Goal: Contribute content: Add original content to the website for others to see

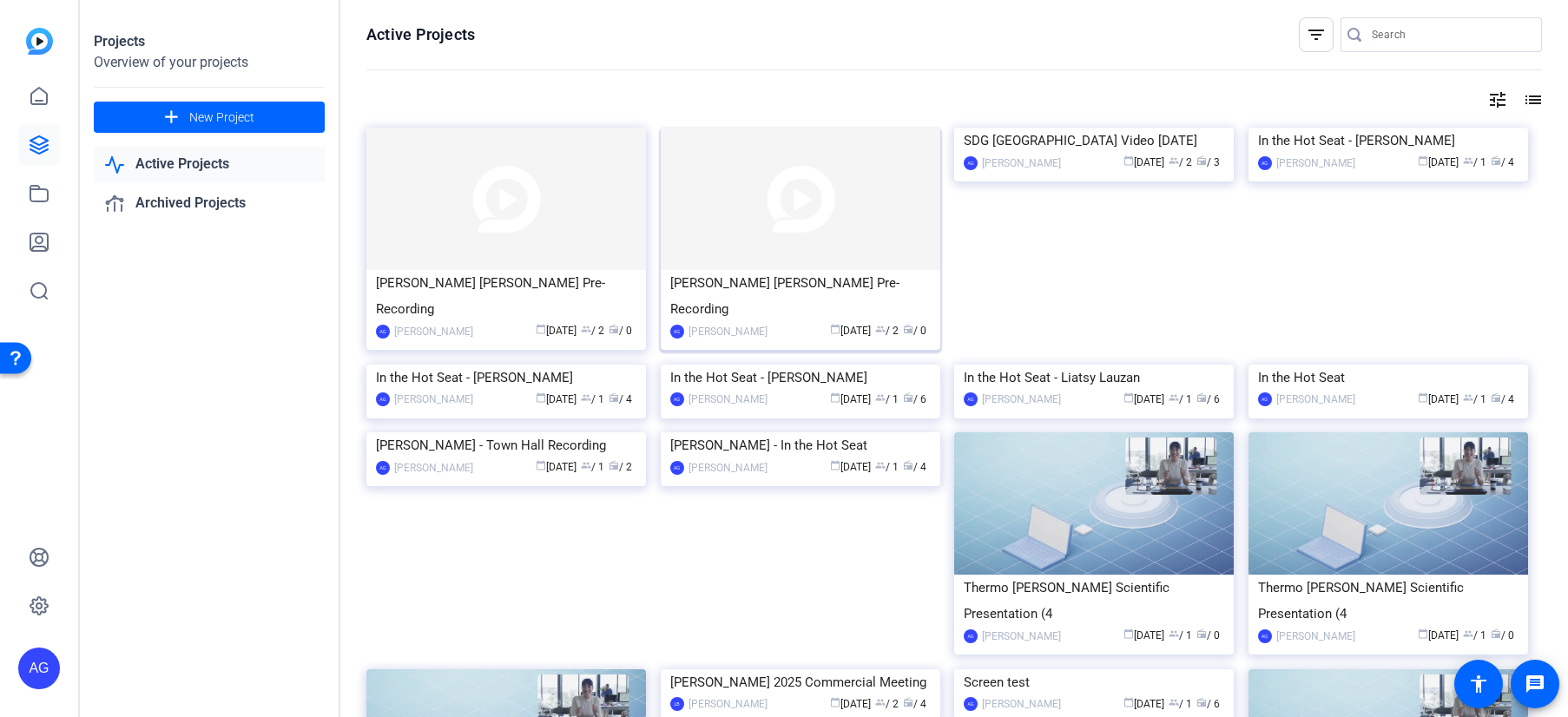
click at [737, 283] on div "[PERSON_NAME] [PERSON_NAME] Pre-Recording" at bounding box center [800, 296] width 260 height 52
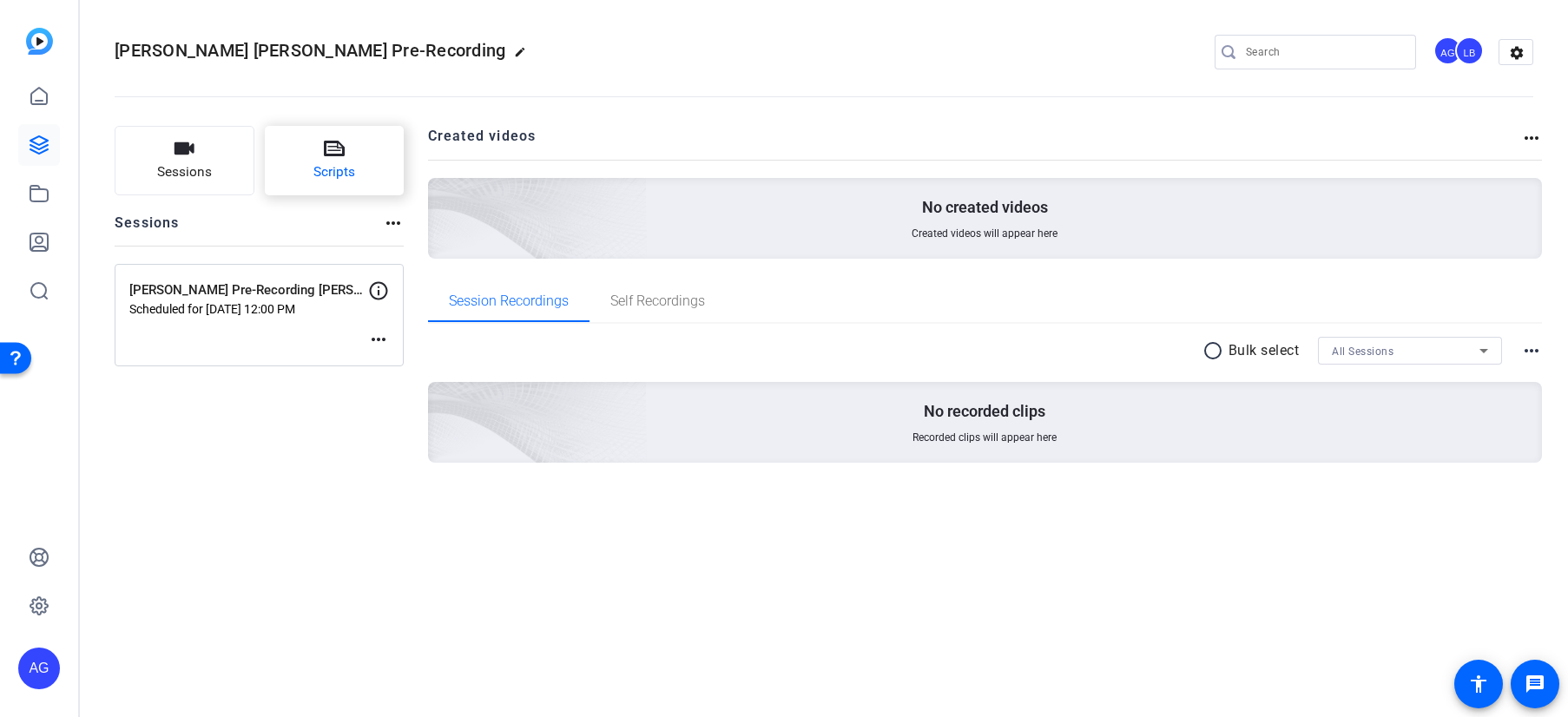
click at [367, 156] on button "Scripts" at bounding box center [334, 160] width 140 height 70
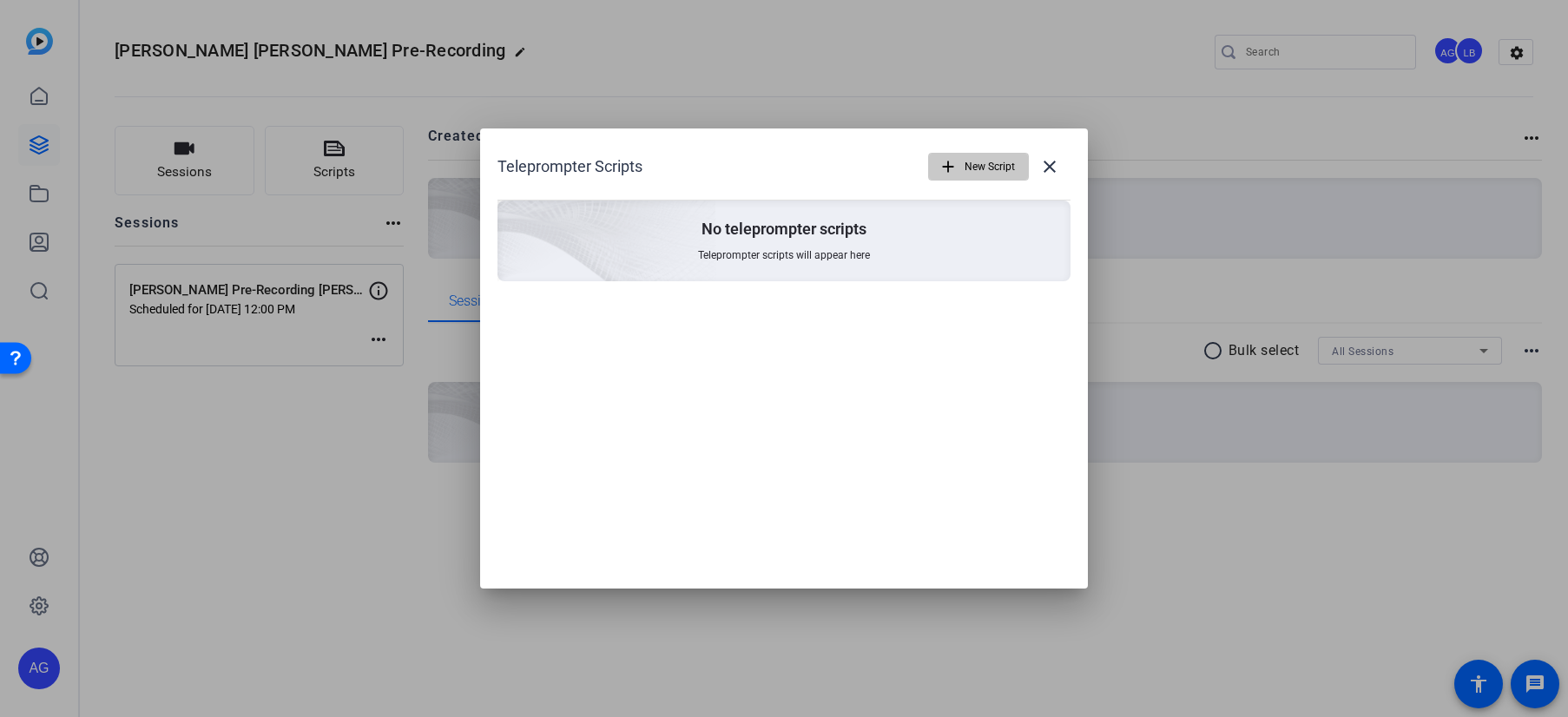
click at [972, 174] on span "New Script" at bounding box center [989, 167] width 50 height 33
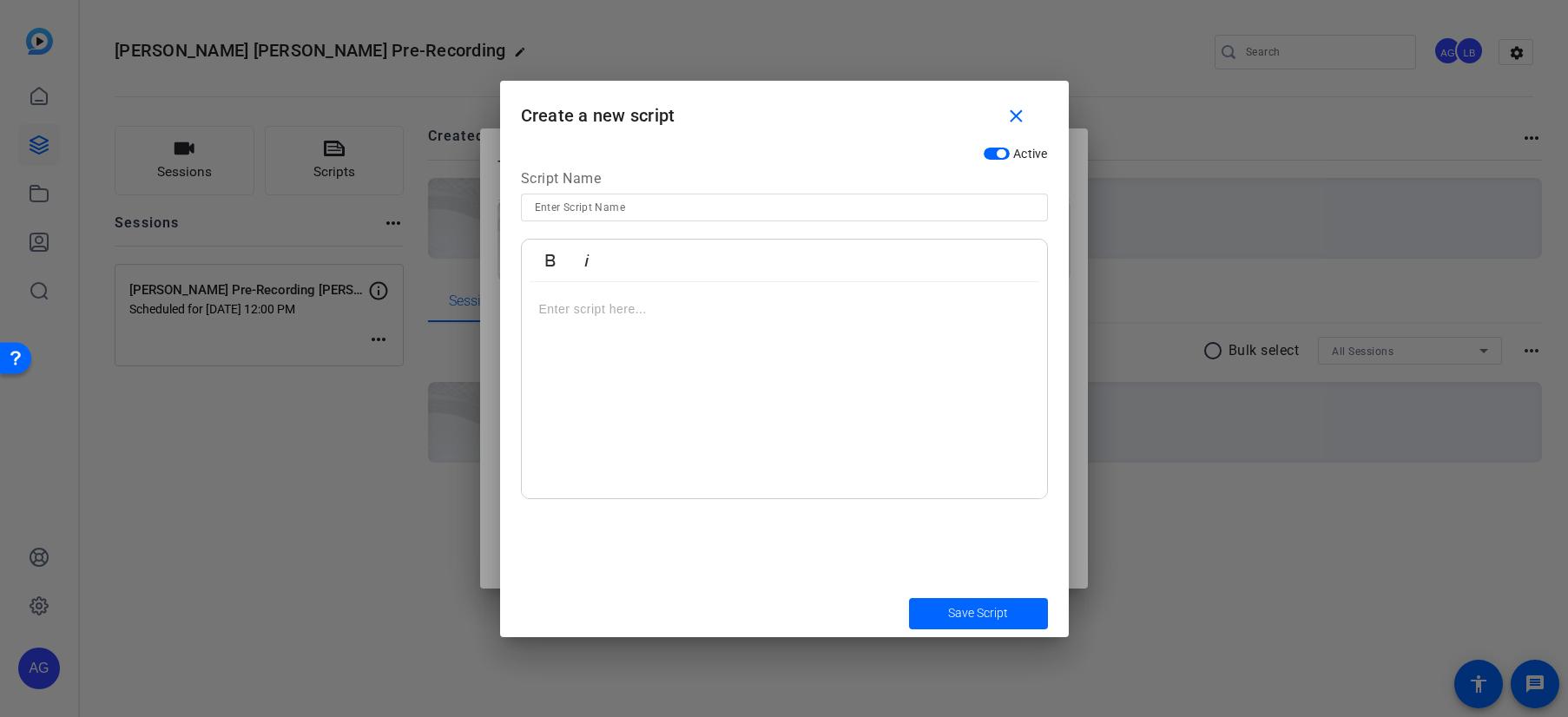
click at [571, 220] on div at bounding box center [784, 207] width 499 height 28
type input "C"
type input "[PERSON_NAME] [PERSON_NAME][GEOGRAPHIC_DATA][PERSON_NAME] Message"
click at [990, 388] on div at bounding box center [784, 391] width 525 height 217
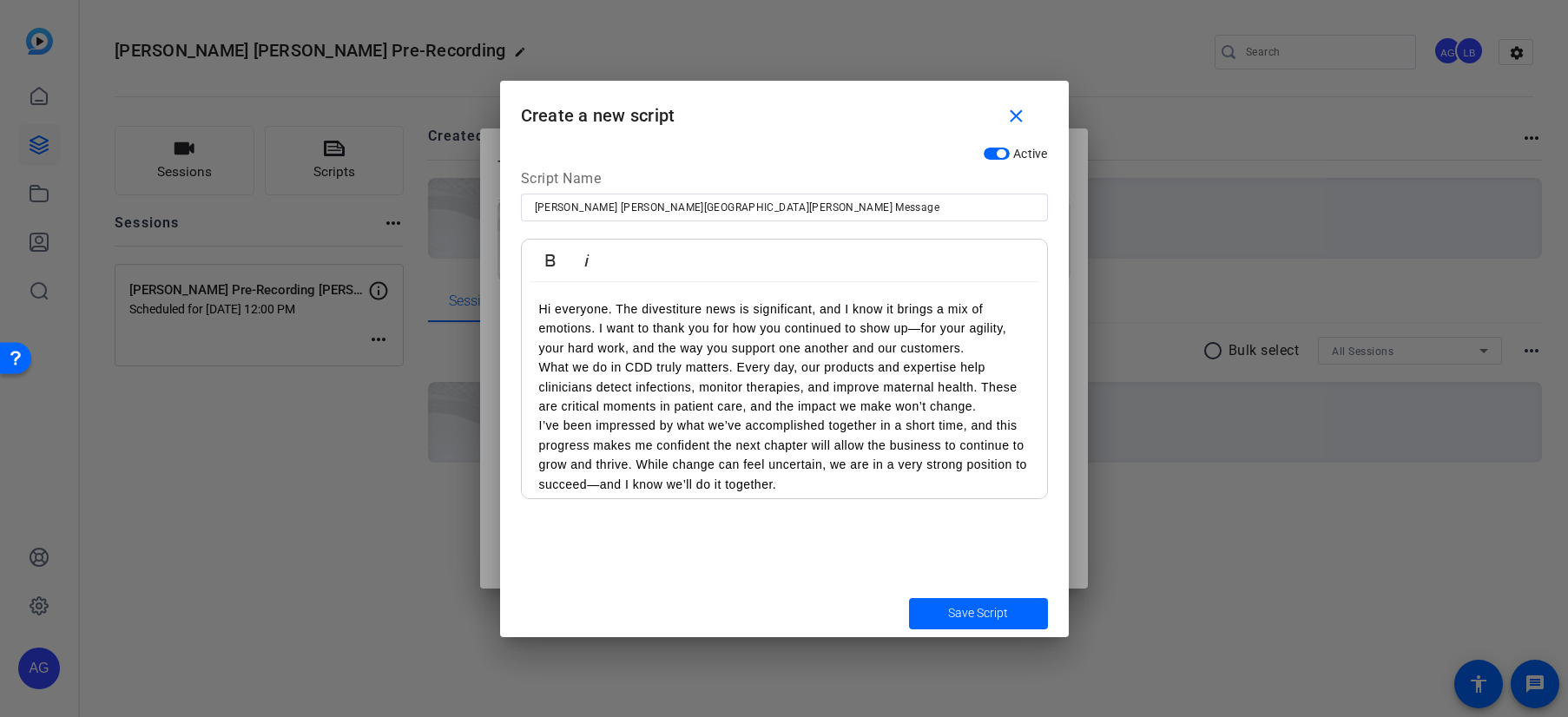
click at [620, 308] on p "Hi everyone. The divestiture news is significant, and I know it brings a mix of…" at bounding box center [784, 328] width 490 height 58
click at [600, 335] on p "Hi everyone. The divestiture news is significant, and I know it brings a mix of…" at bounding box center [784, 328] width 490 height 58
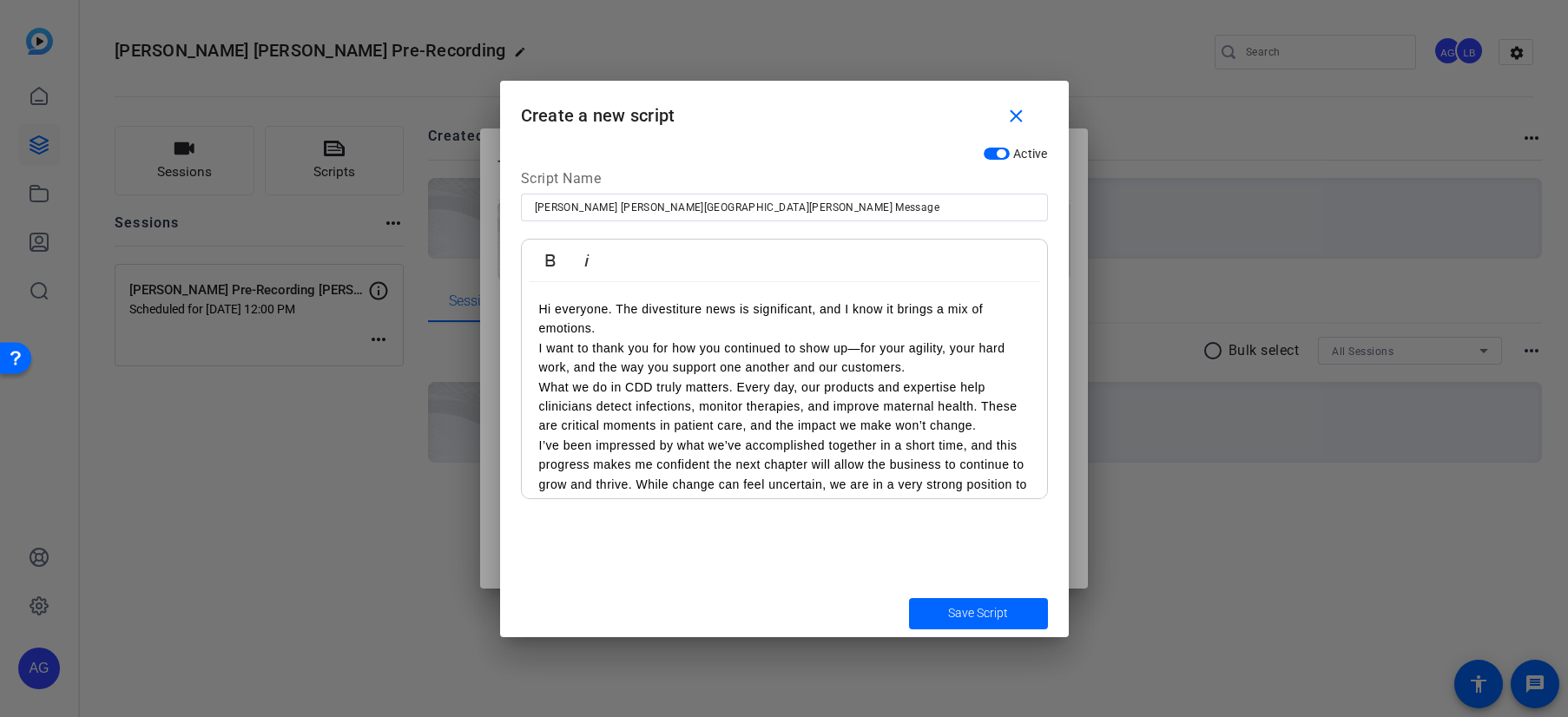
click at [734, 387] on p "What we do in CDD truly matters. Every day, our products and expertise help cli…" at bounding box center [784, 406] width 490 height 58
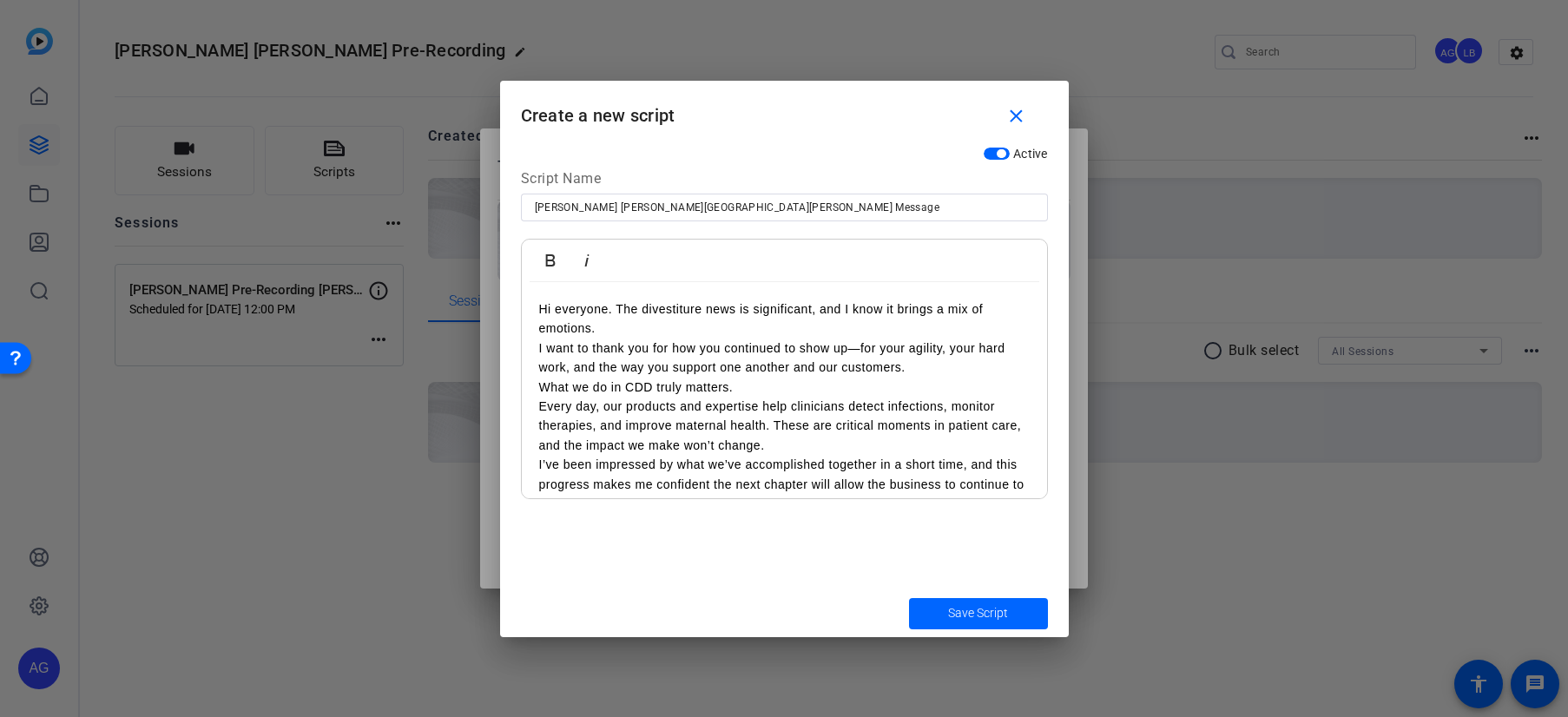
click at [775, 432] on p "Every day, our products and expertise help clinicians detect infections, monito…" at bounding box center [784, 425] width 490 height 58
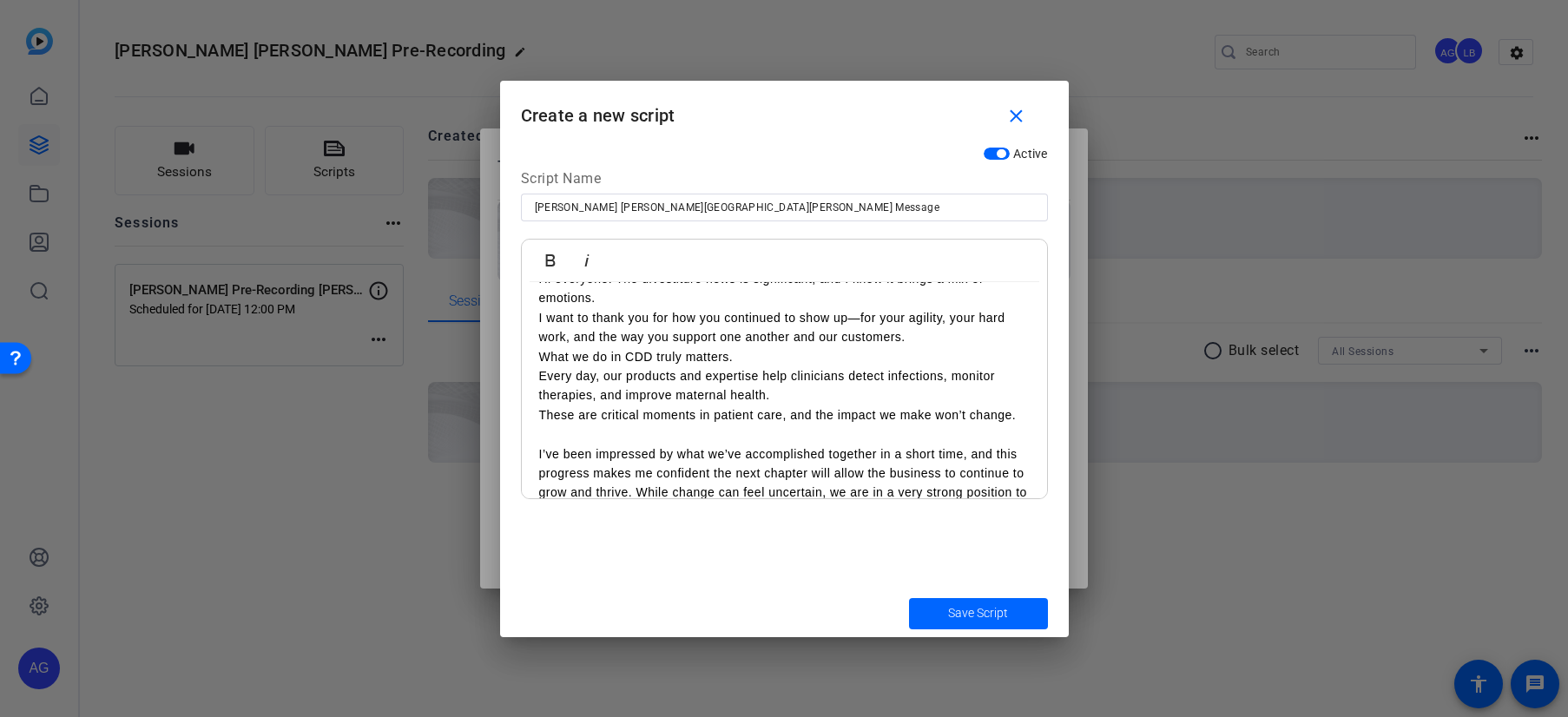
scroll to position [50, 0]
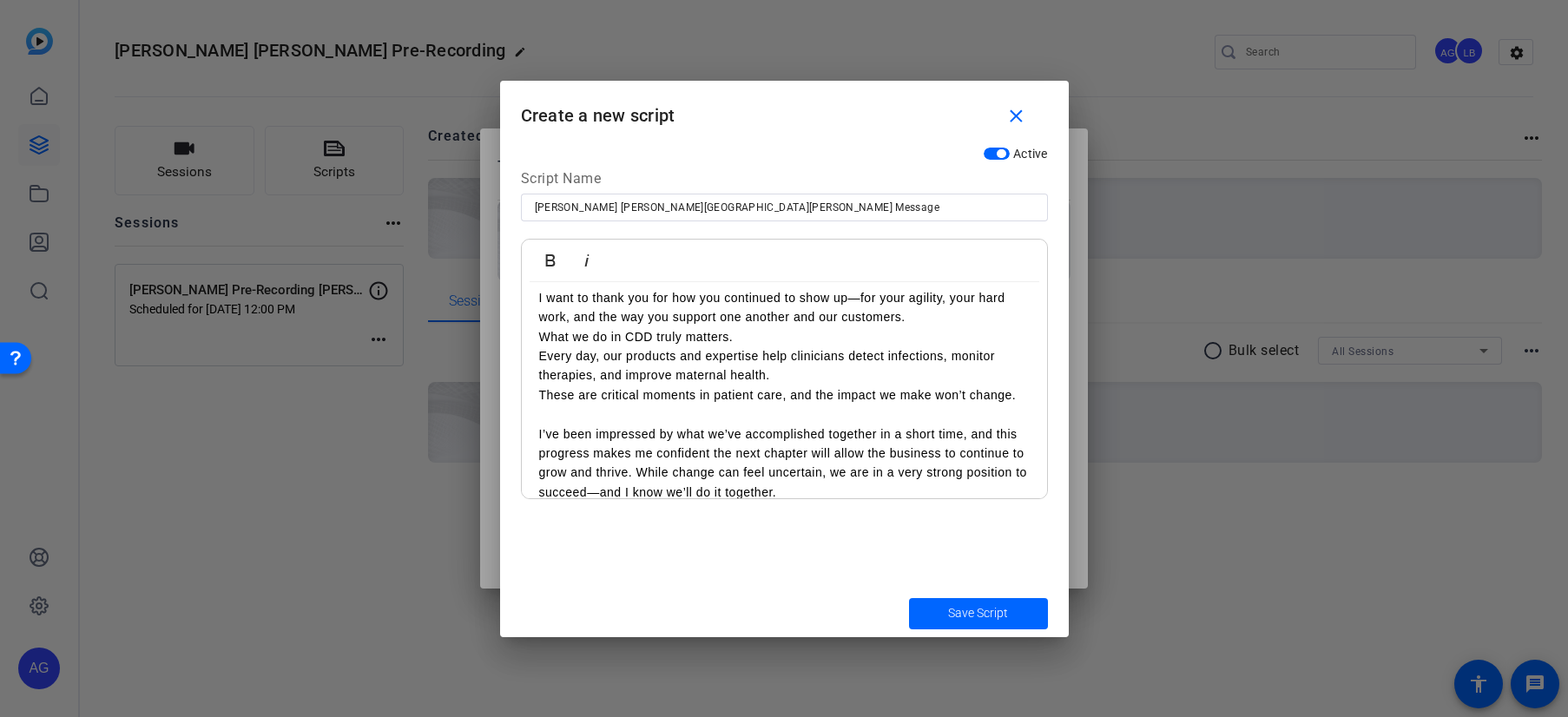
click at [652, 475] on p "I’ve been impressed by what we’ve accomplished together in a short time, and th…" at bounding box center [784, 463] width 490 height 78
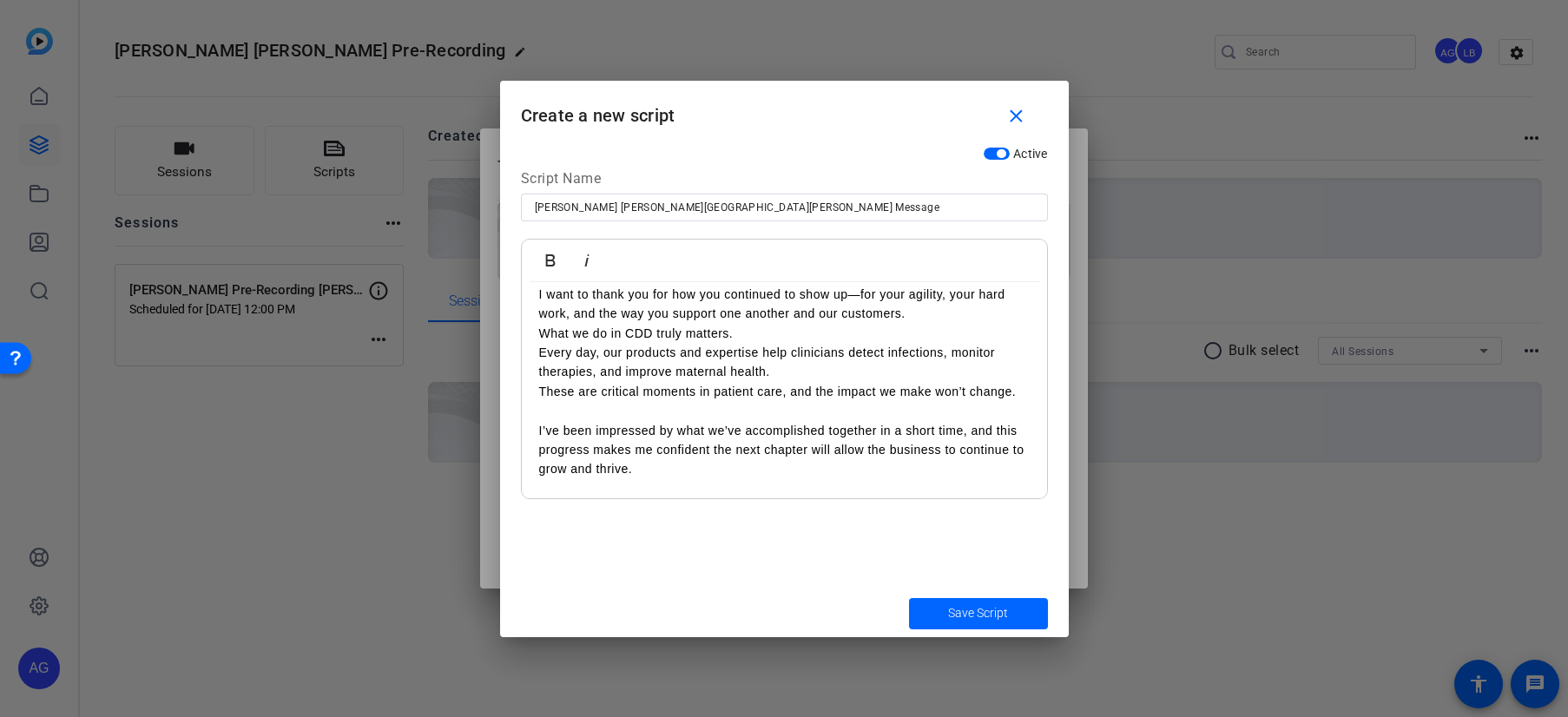
scroll to position [73, 0]
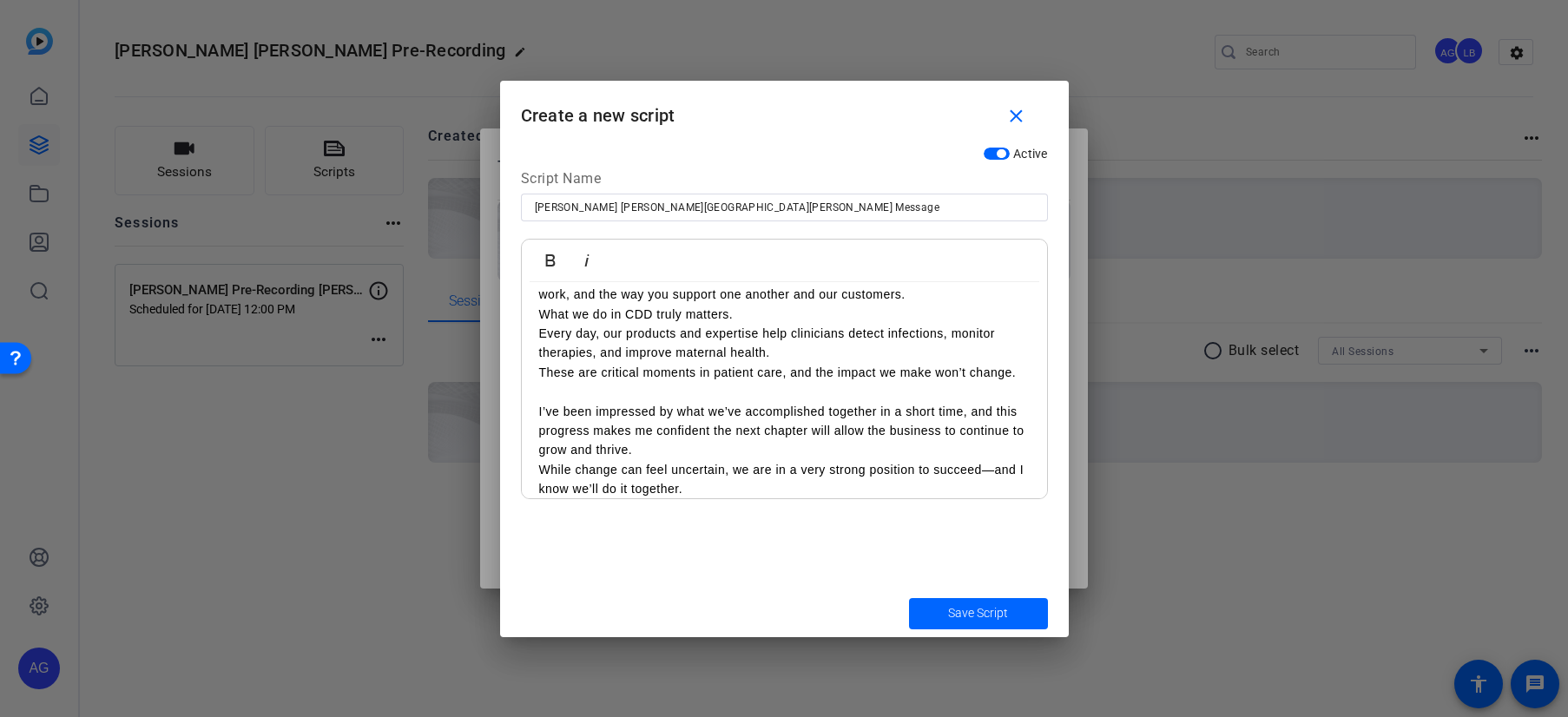
click at [635, 385] on p at bounding box center [784, 392] width 490 height 19
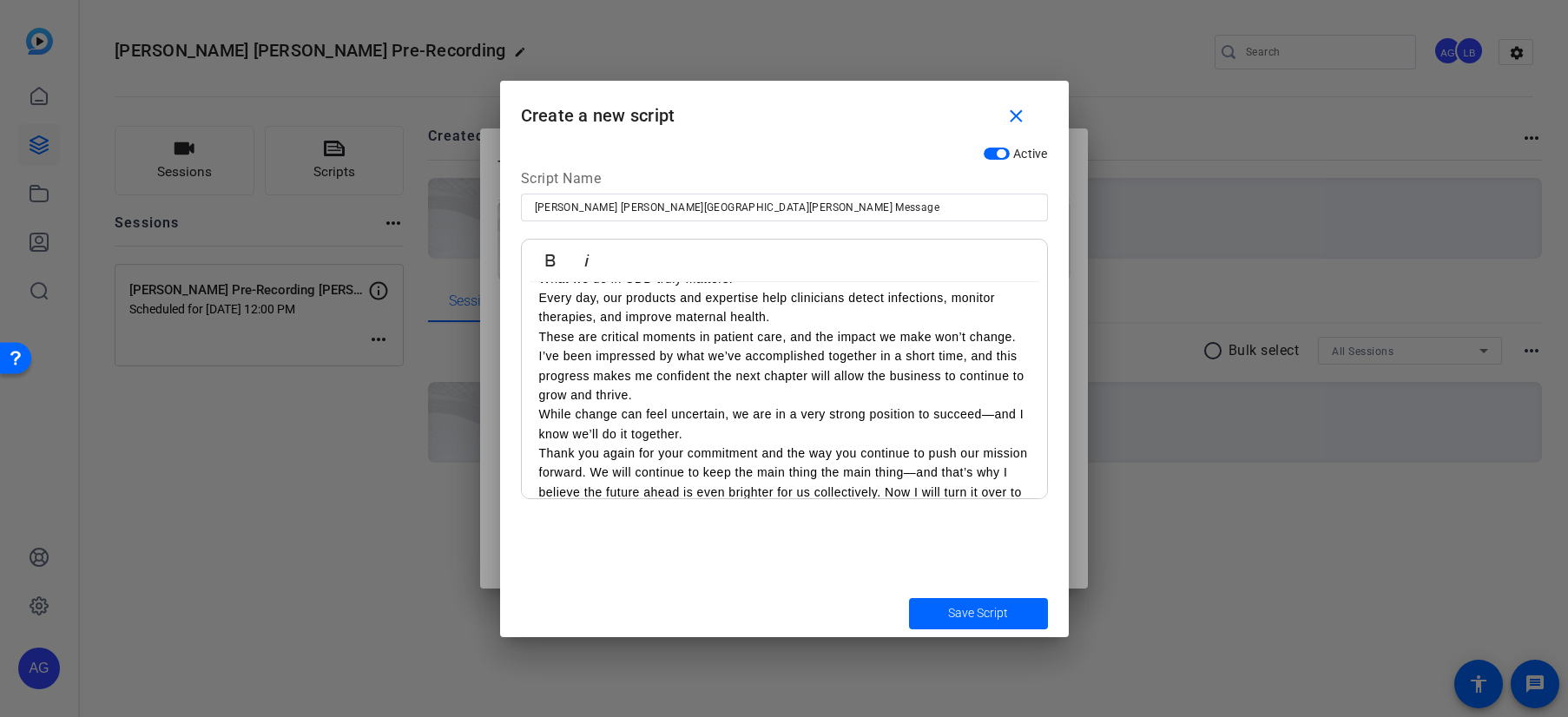
scroll to position [127, 0]
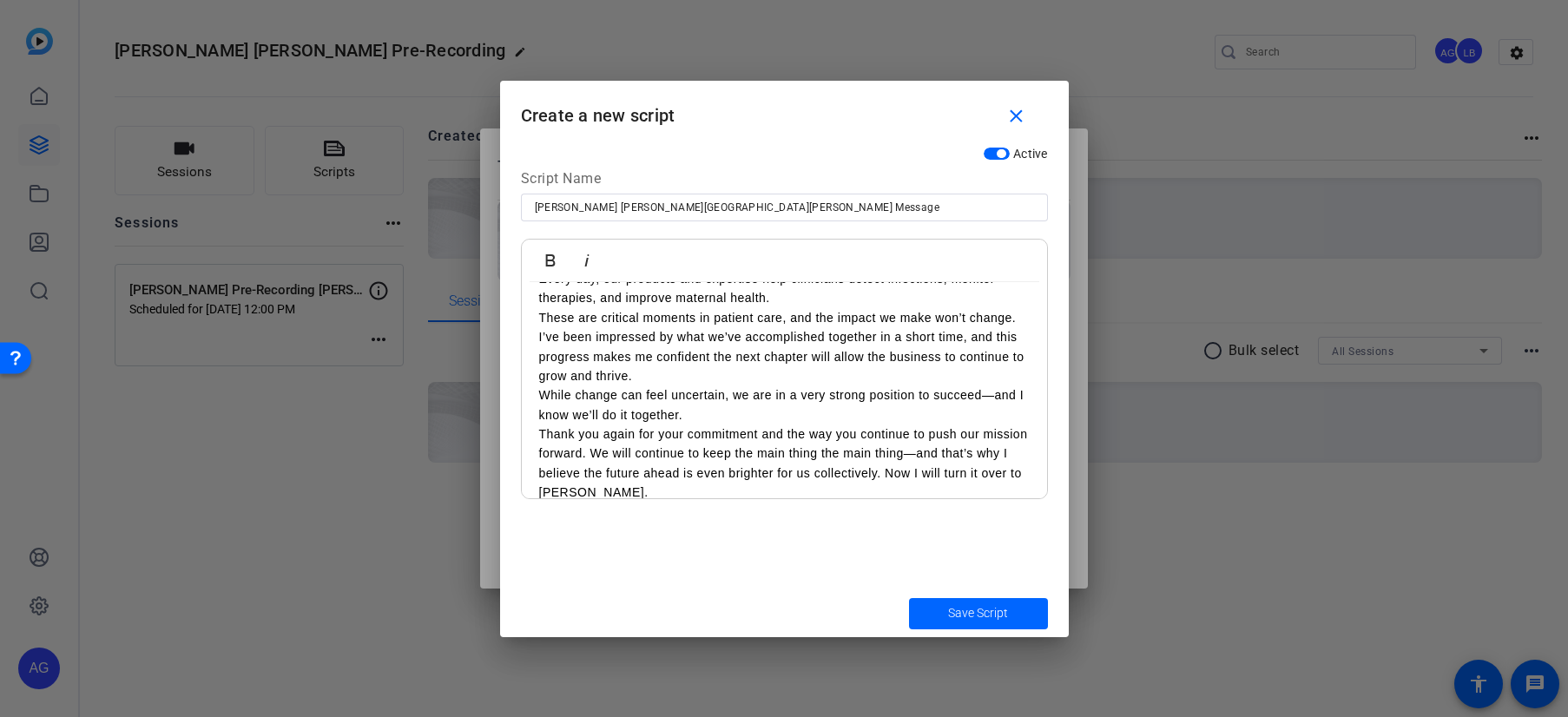
click at [640, 457] on p "Thank you again for your commitment and the way you continue to push our missio…" at bounding box center [784, 463] width 490 height 78
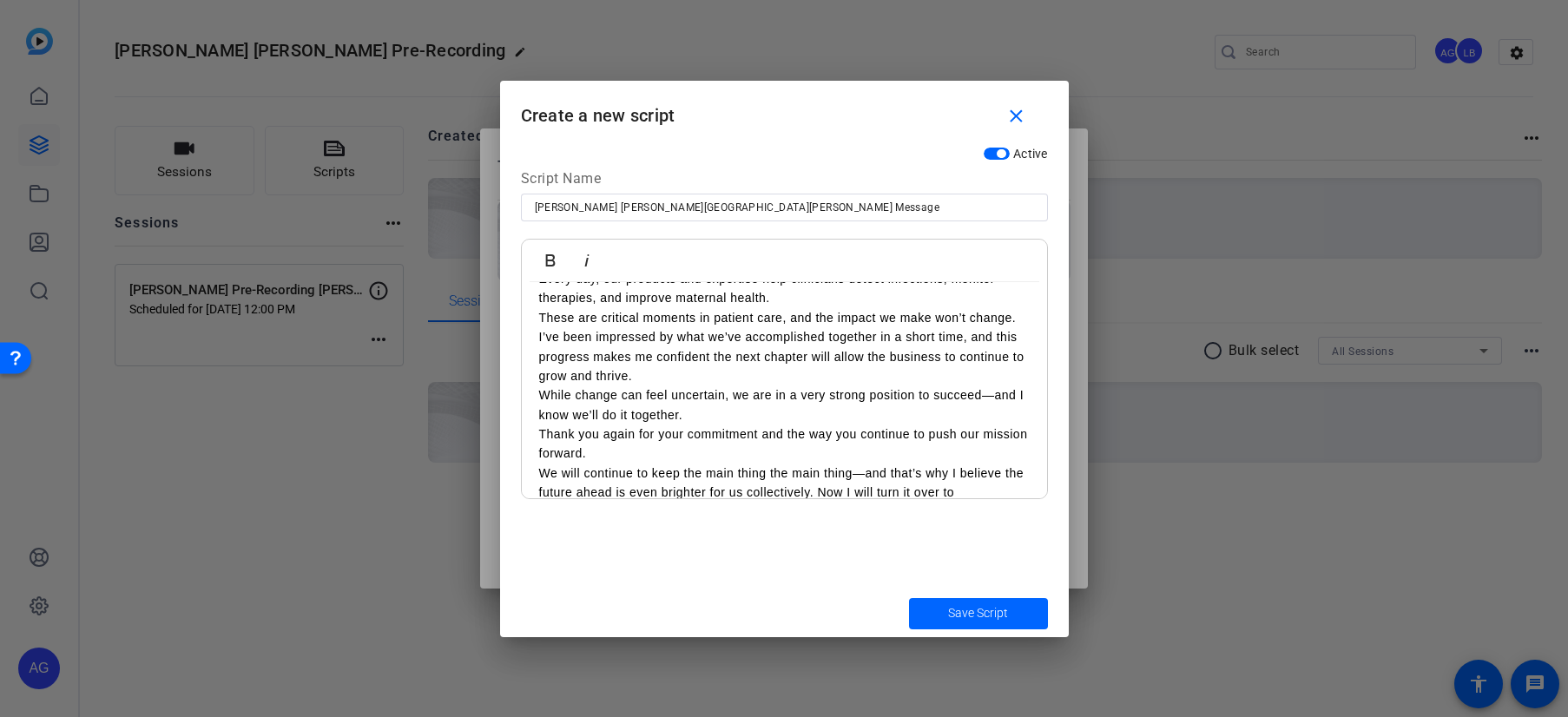
click at [841, 494] on p "We will continue to keep the main thing the main thing—and that’s why I believe…" at bounding box center [784, 492] width 490 height 58
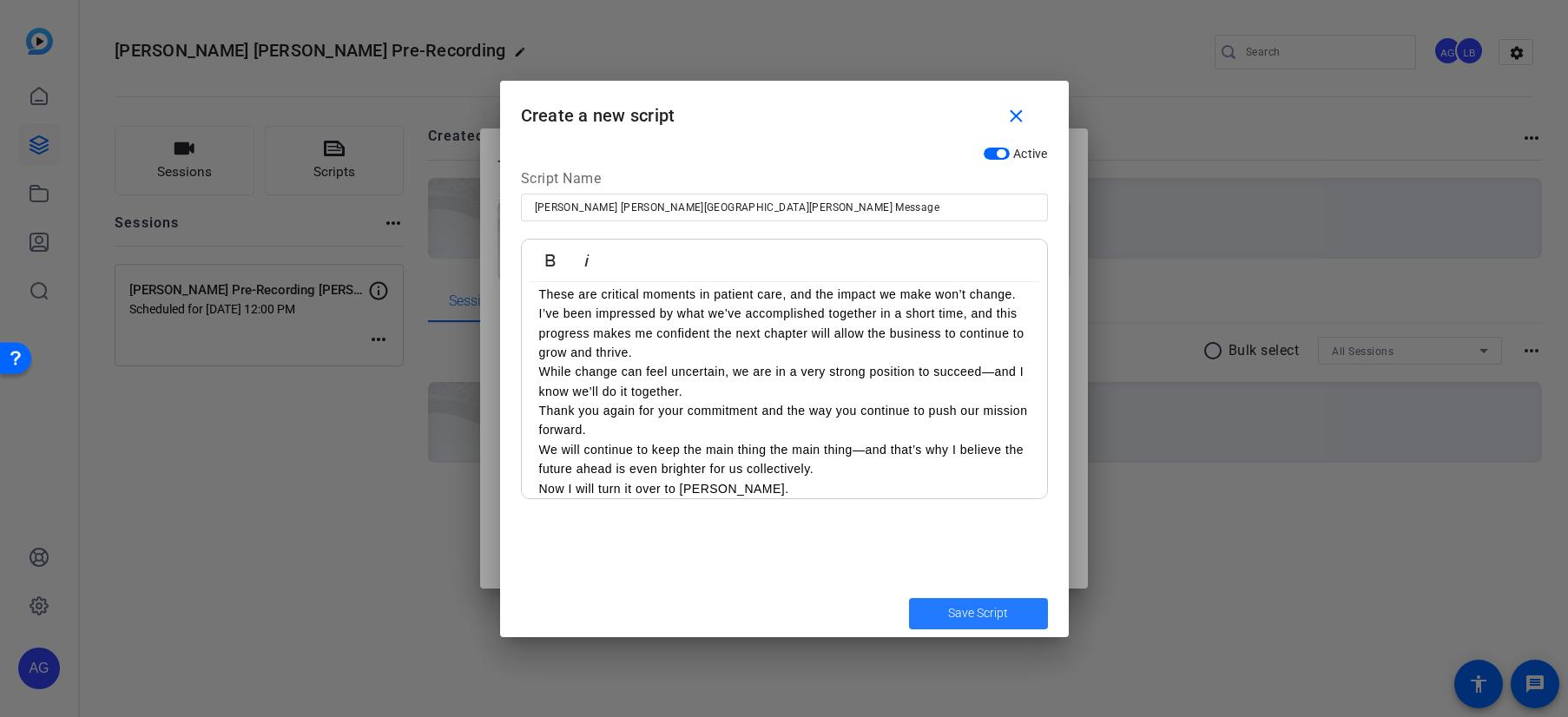
click at [976, 616] on span "Save Script" at bounding box center [977, 613] width 60 height 18
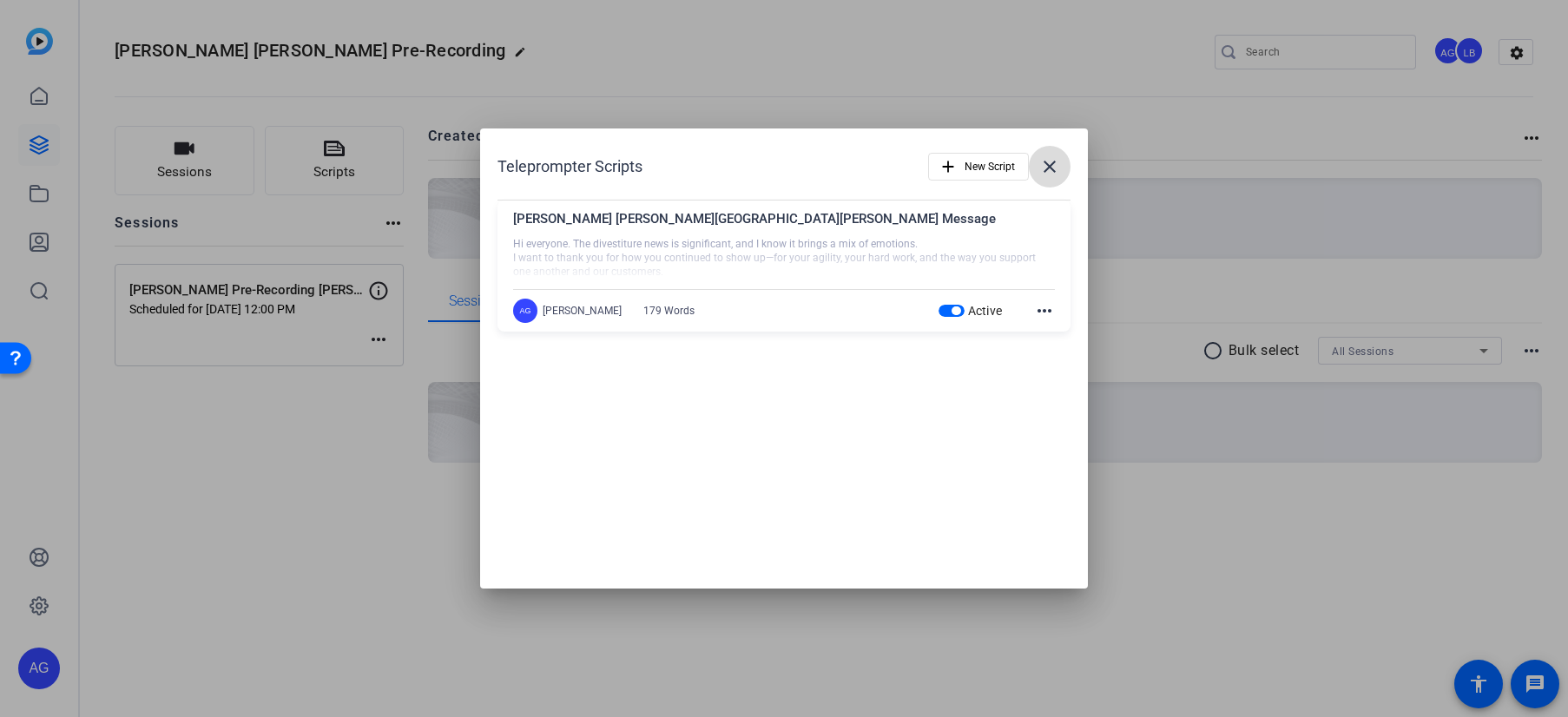
click at [1058, 173] on mat-icon "close" at bounding box center [1049, 167] width 21 height 21
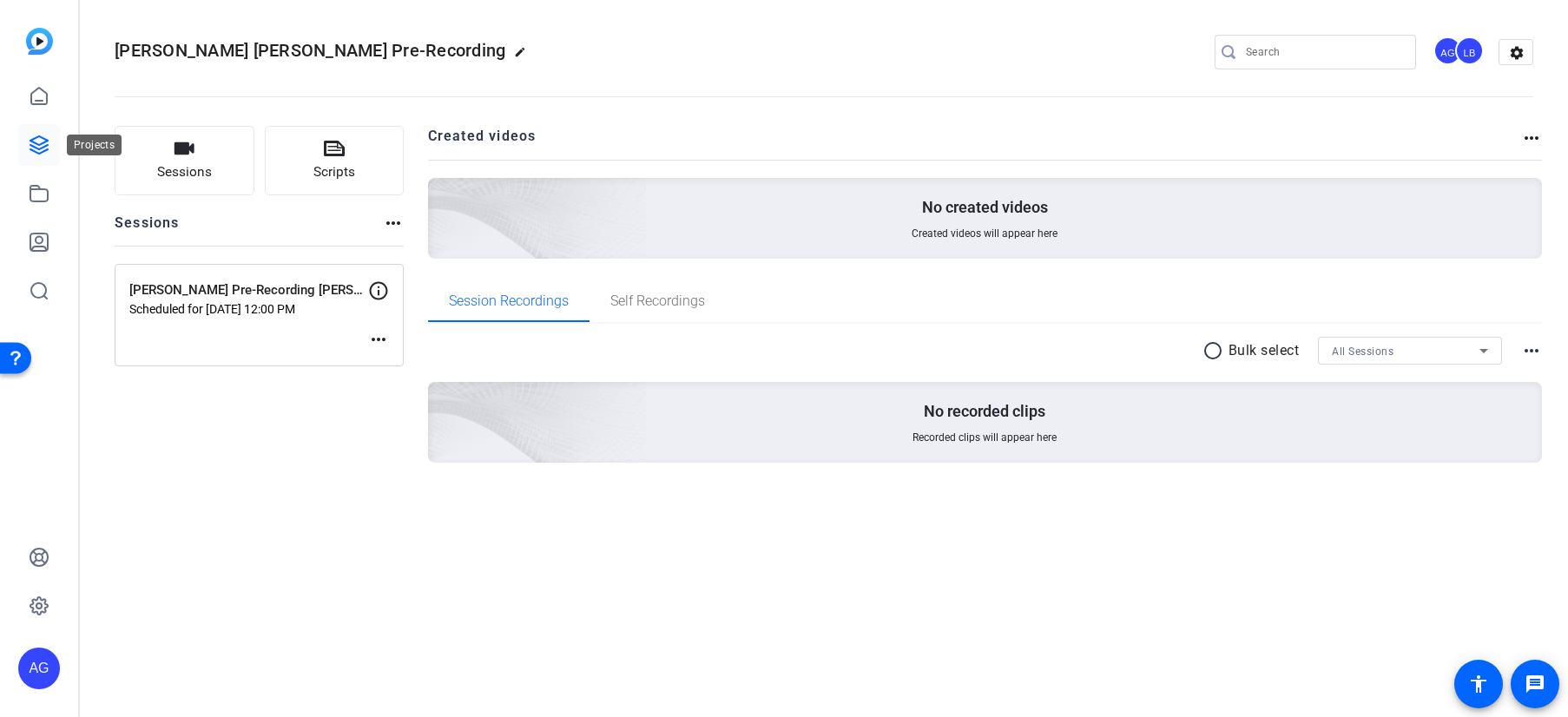
click at [45, 140] on icon at bounding box center [38, 145] width 17 height 17
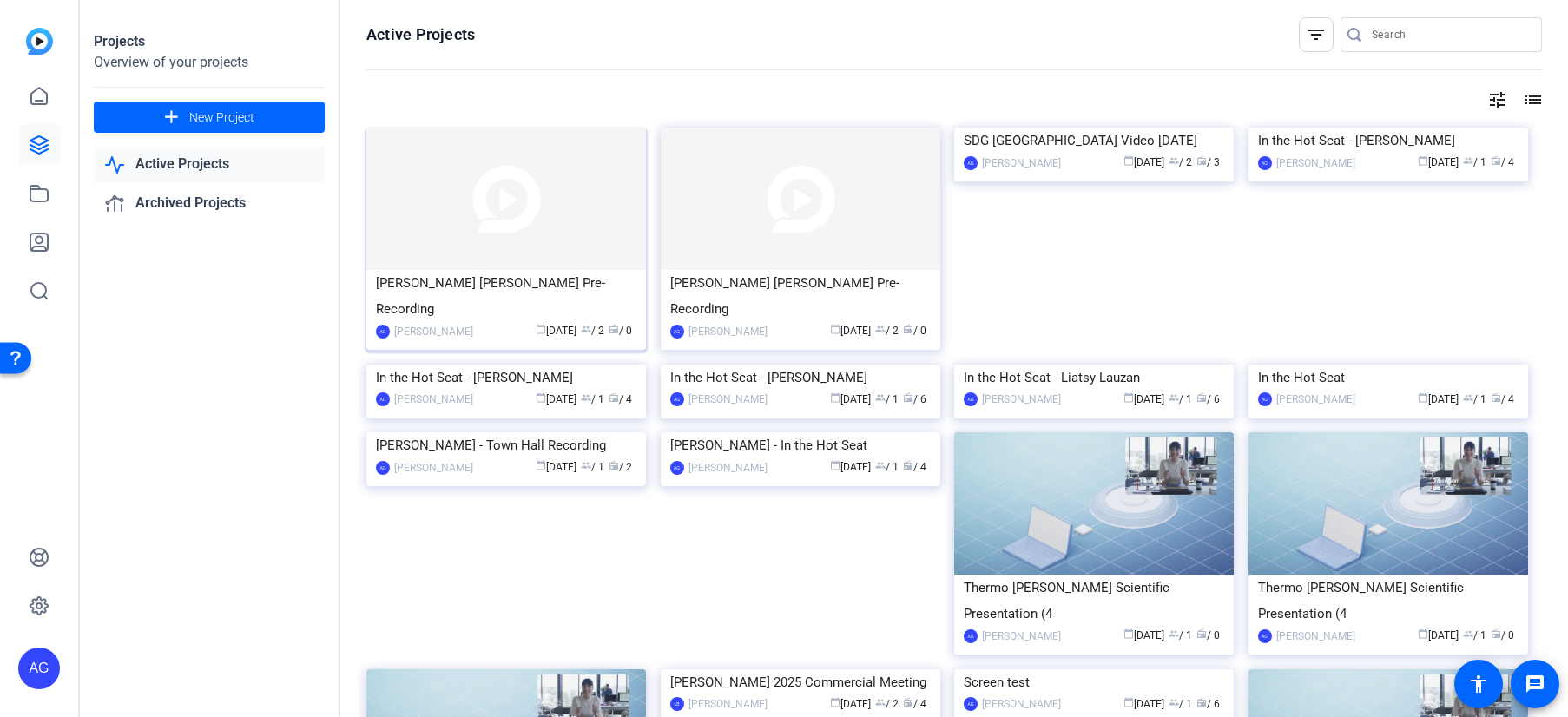
click at [513, 280] on div "[PERSON_NAME] [PERSON_NAME] Pre-Recording" at bounding box center [506, 296] width 260 height 52
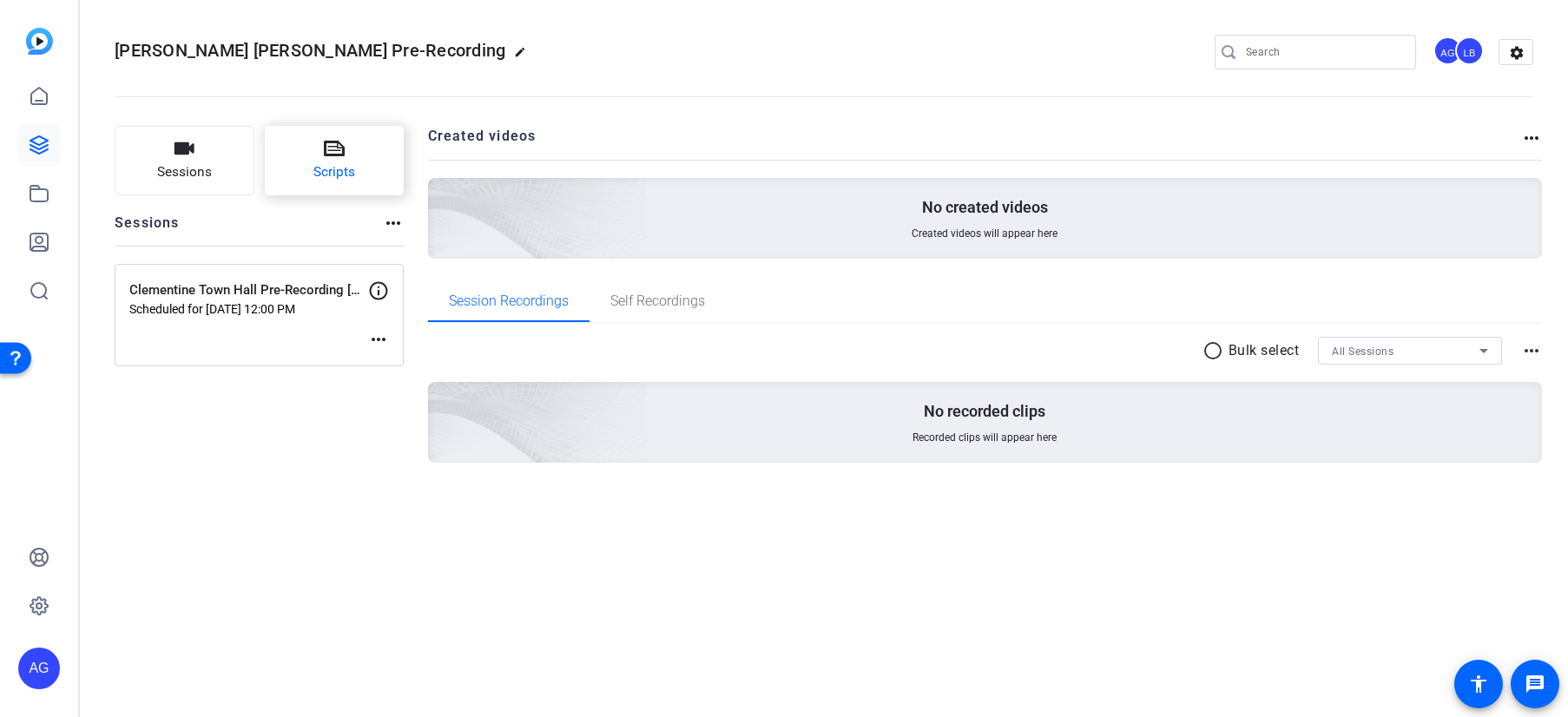
click at [351, 145] on button "Scripts" at bounding box center [334, 160] width 140 height 70
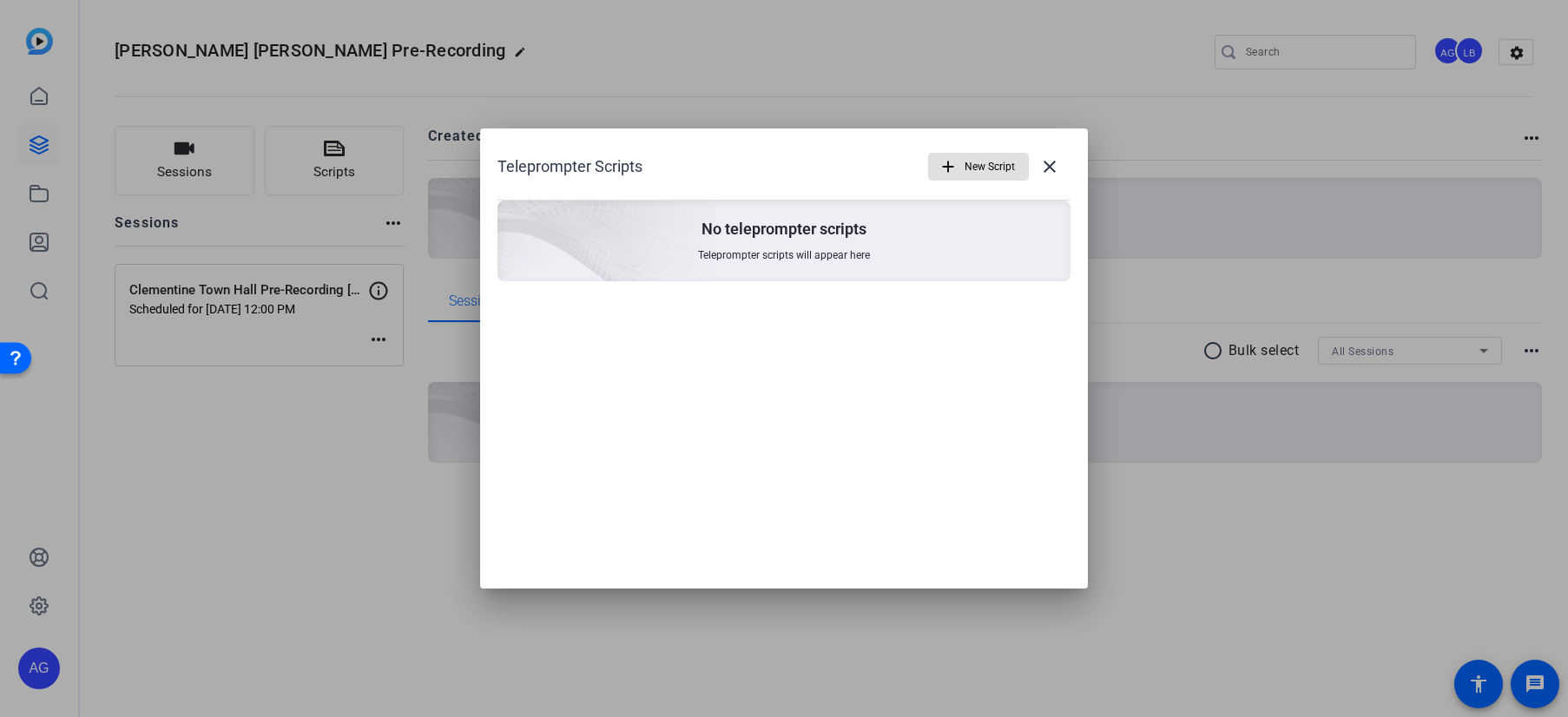
click at [981, 168] on span "New Script" at bounding box center [989, 167] width 50 height 33
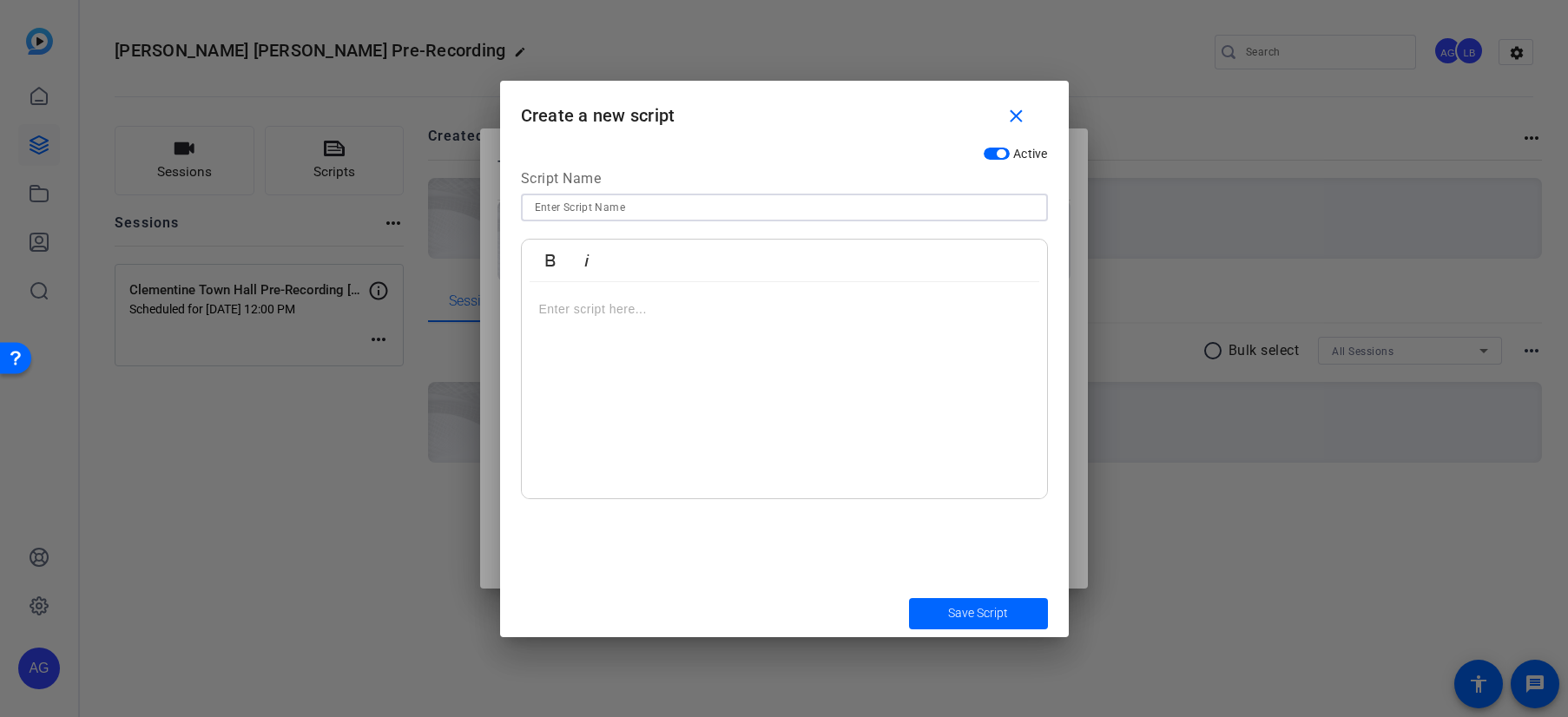
click at [905, 199] on input at bounding box center [784, 207] width 499 height 21
type input "[PERSON_NAME] [PERSON_NAME] Town [PERSON_NAME] Script"
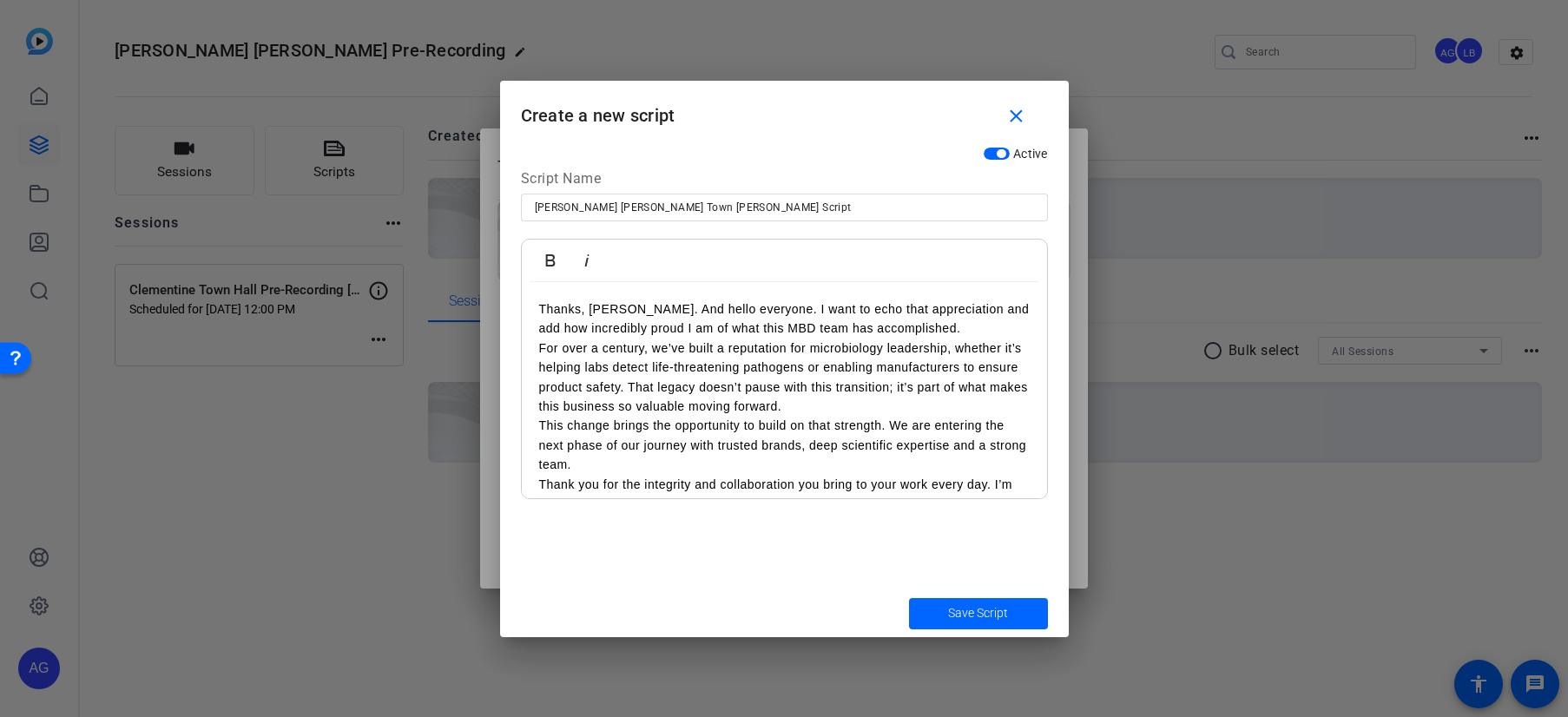
click at [753, 304] on p "Thanks, [PERSON_NAME]. And hello everyone. I want to echo that appreciation and…" at bounding box center [784, 319] width 490 height 39
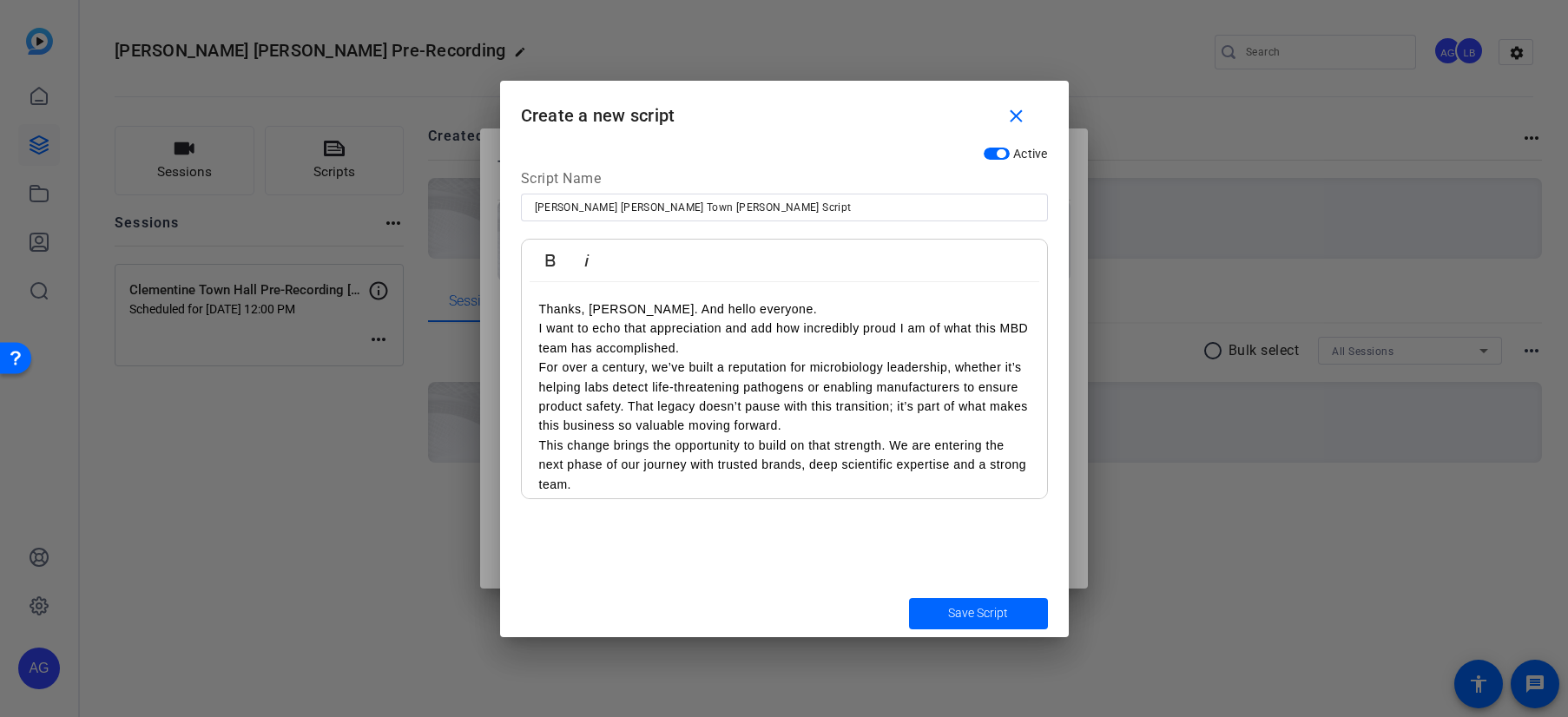
click at [672, 404] on p "For over a century, we’ve built a reputation for microbiology leadership, wheth…" at bounding box center [784, 396] width 490 height 78
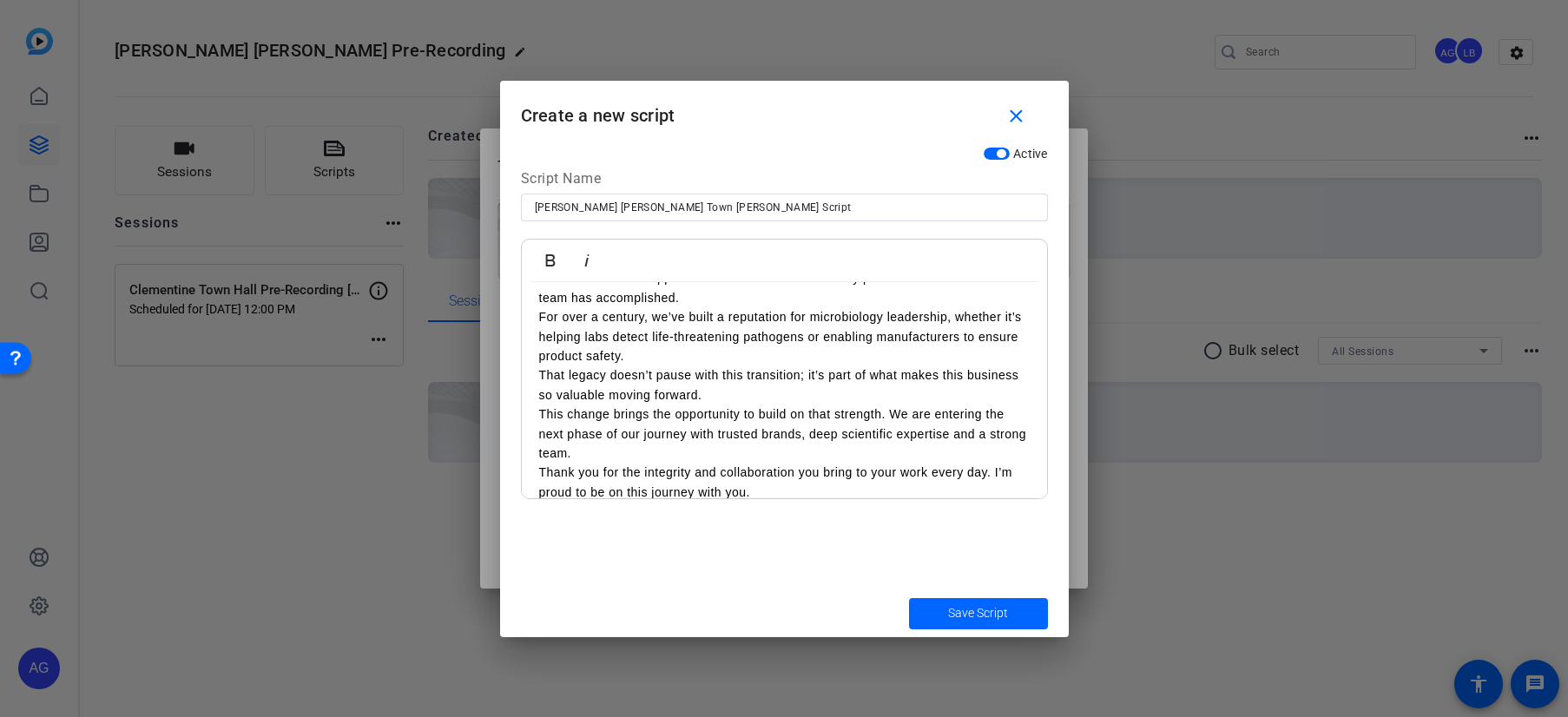
scroll to position [70, 0]
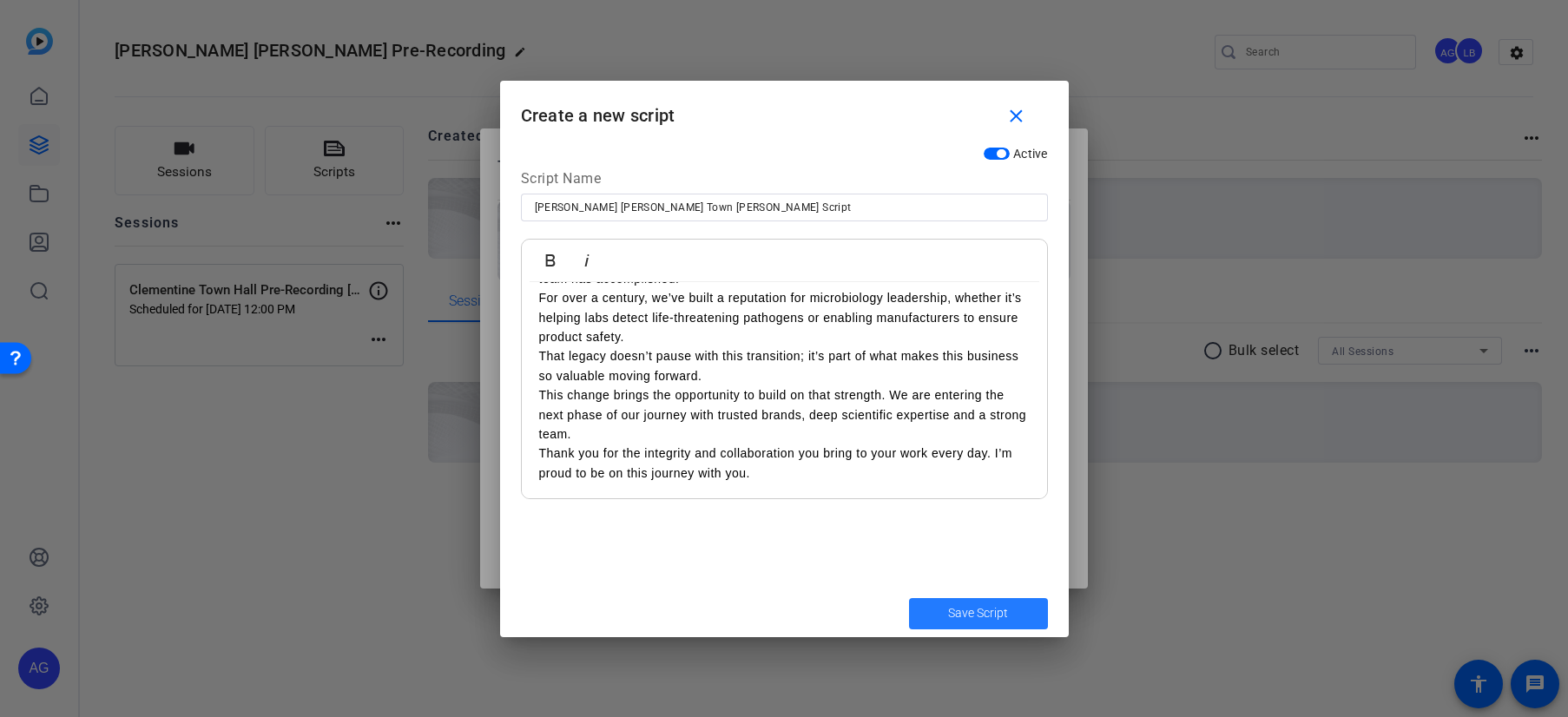
click at [985, 612] on span "Save Script" at bounding box center [977, 613] width 60 height 18
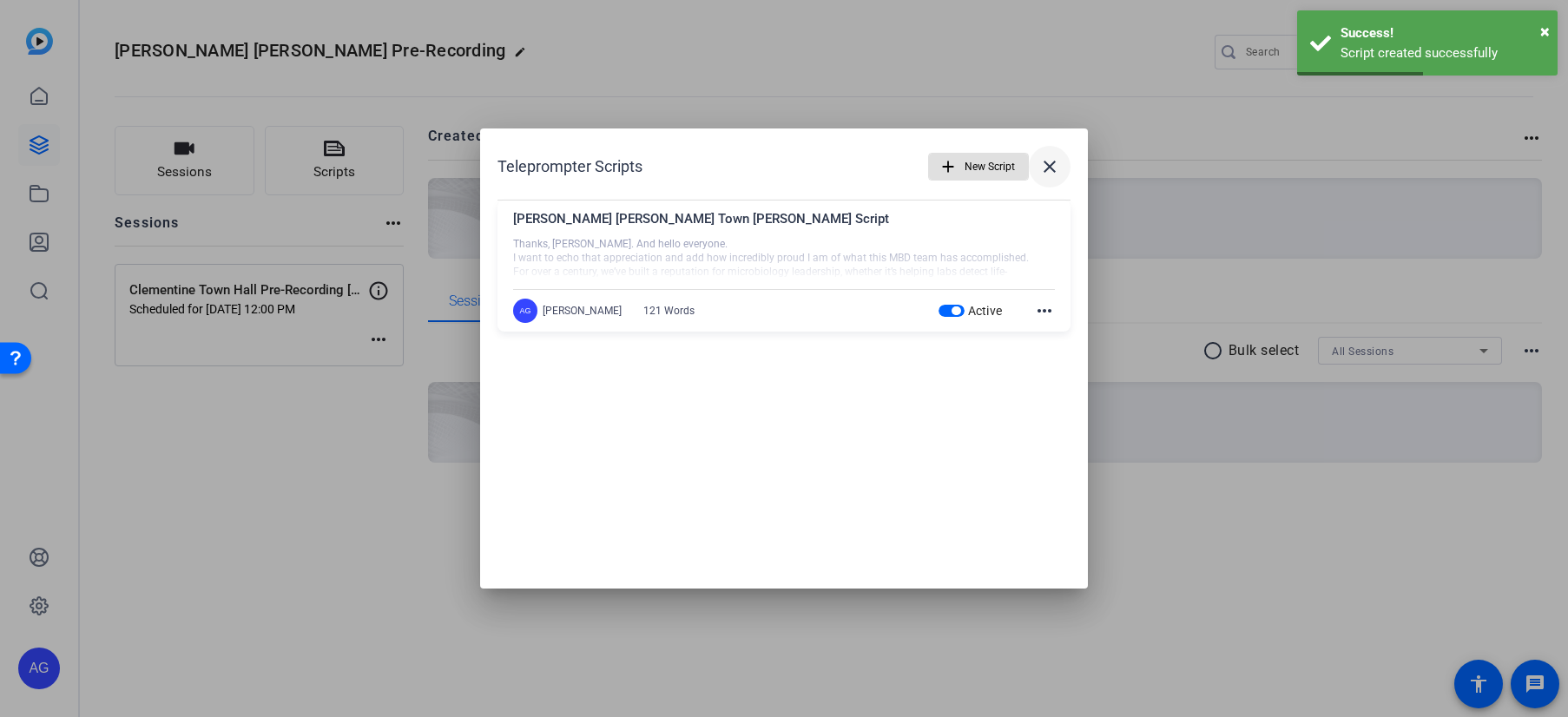
click at [1047, 171] on mat-icon "close" at bounding box center [1049, 167] width 21 height 21
